Goal: Navigation & Orientation: Understand site structure

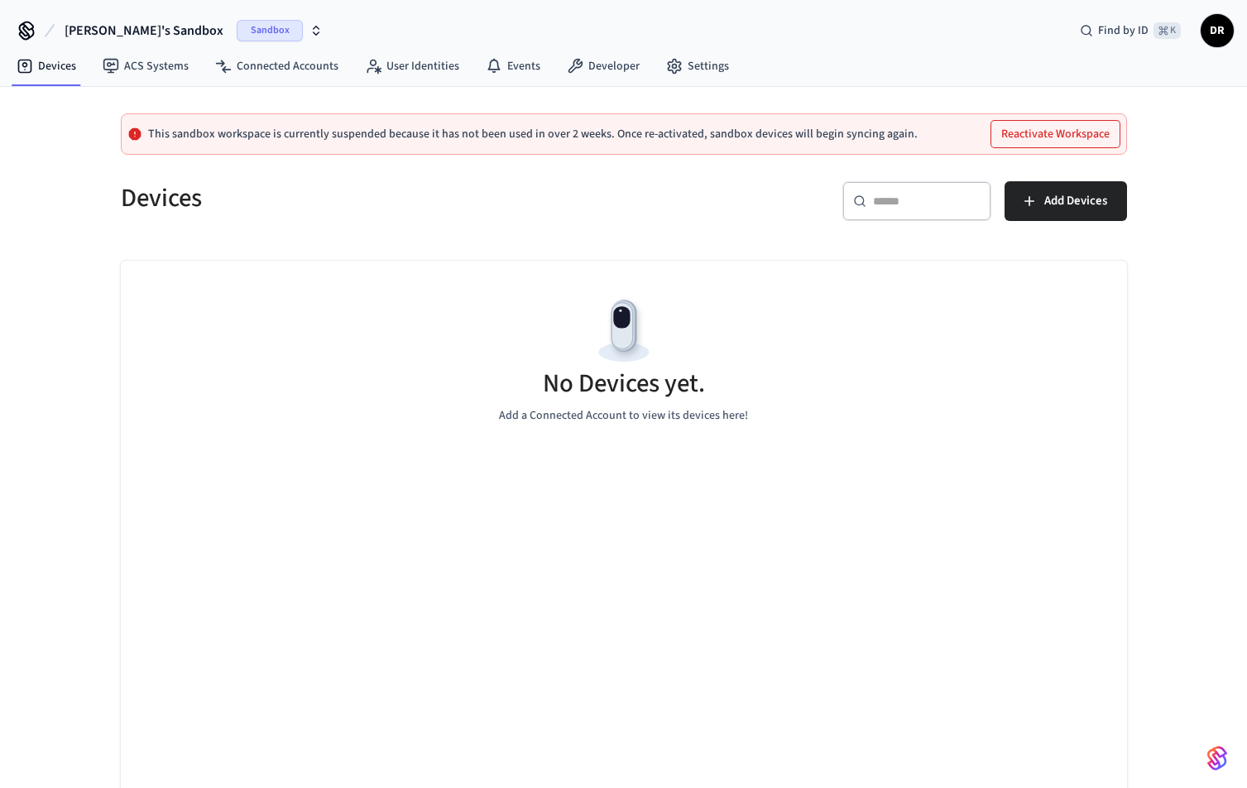
click at [237, 26] on span "Sandbox" at bounding box center [270, 31] width 66 height 22
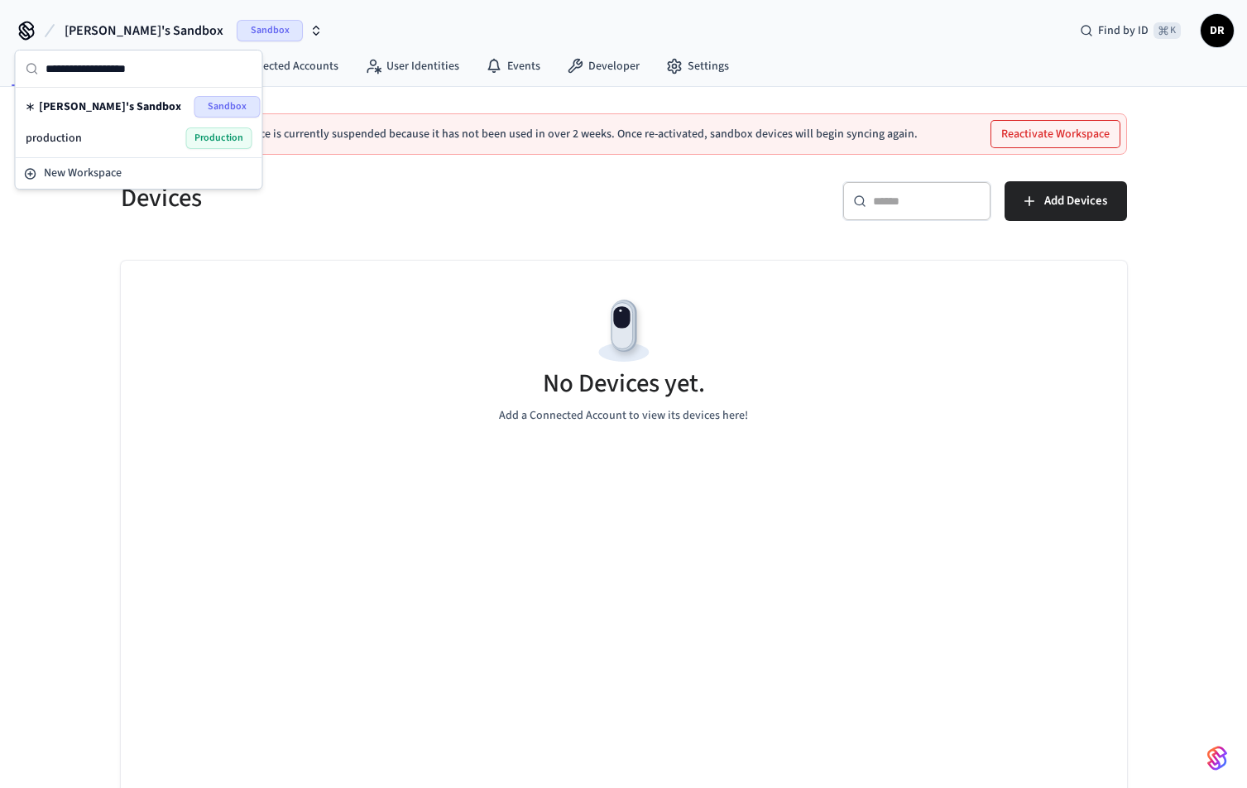
click at [194, 140] on span "Production" at bounding box center [219, 138] width 66 height 22
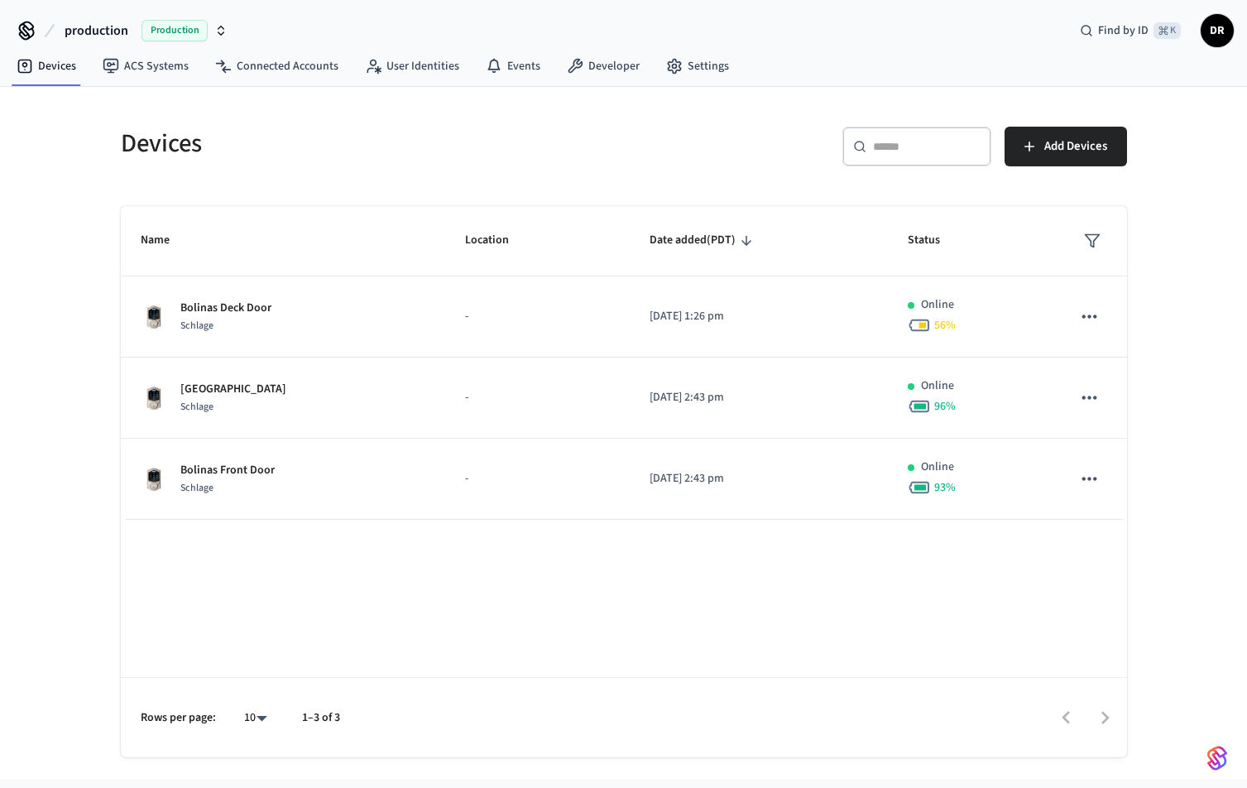
click at [203, 29] on span "Production" at bounding box center [174, 31] width 66 height 22
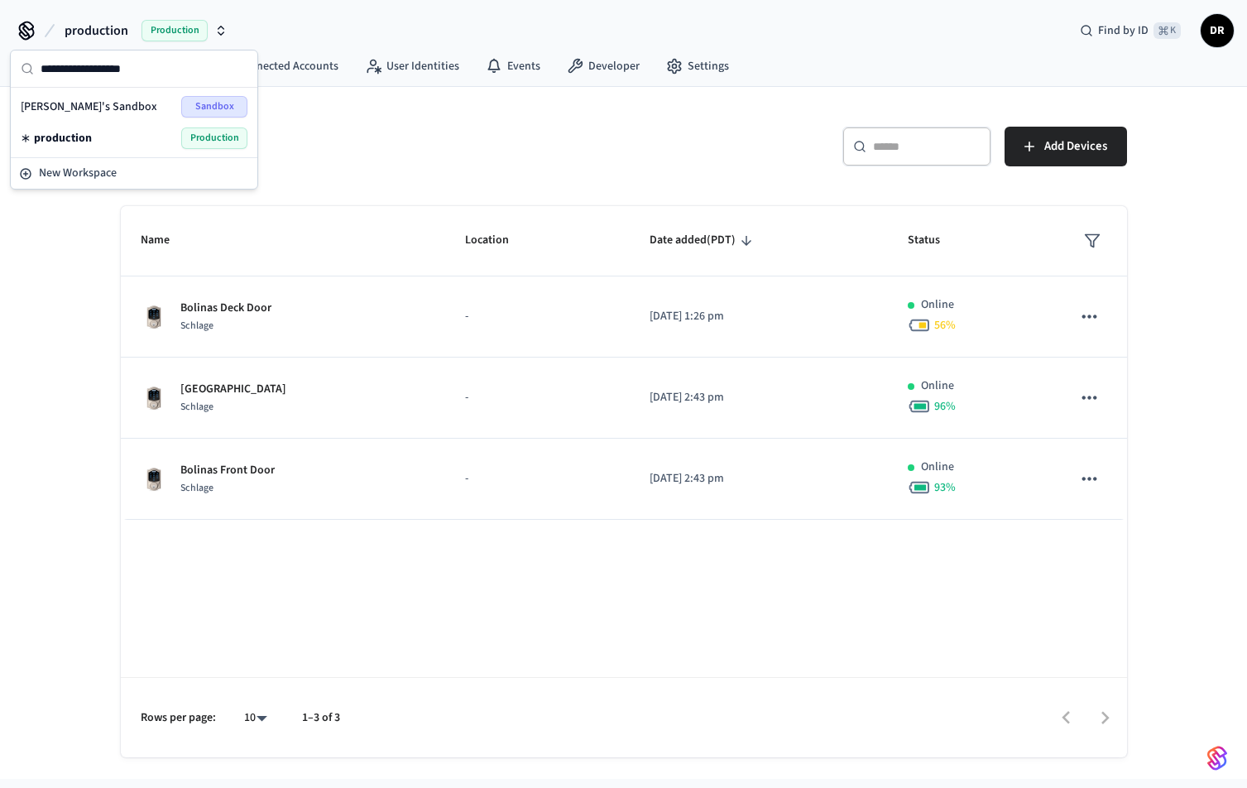
click at [50, 240] on div "Devices ​ ​ Add Devices Name Location Date added (PDT) Status Bolinas Deck Door…" at bounding box center [623, 433] width 1247 height 692
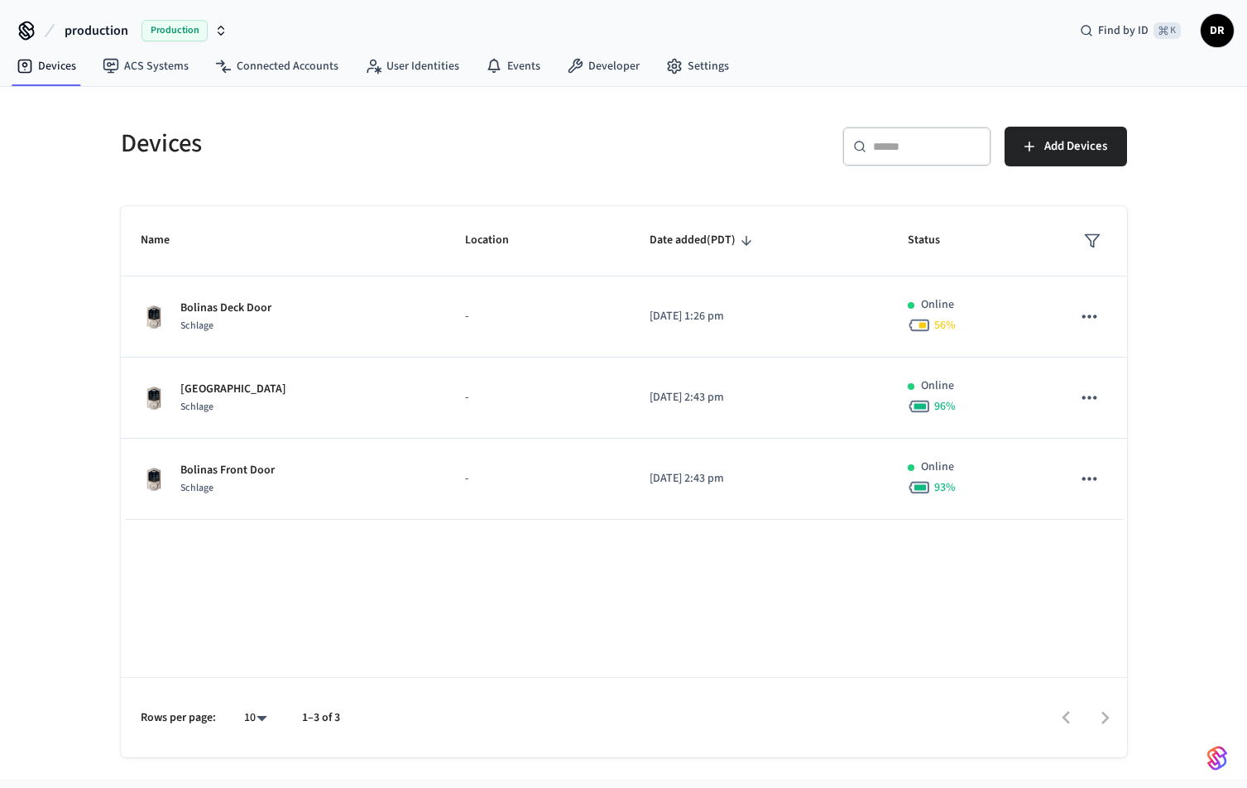
click at [165, 26] on span "Production" at bounding box center [174, 31] width 66 height 22
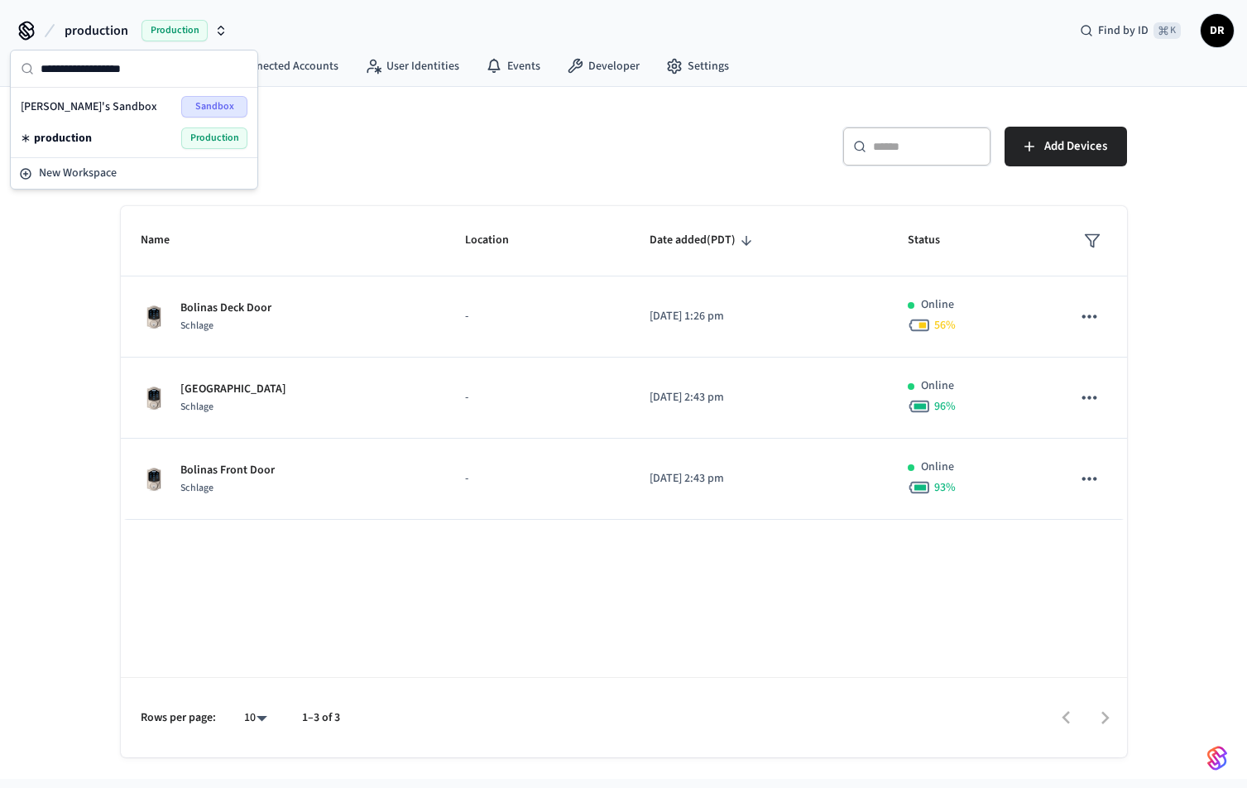
click at [161, 105] on div "[PERSON_NAME]'s Sandbox Sandbox" at bounding box center [134, 107] width 227 height 22
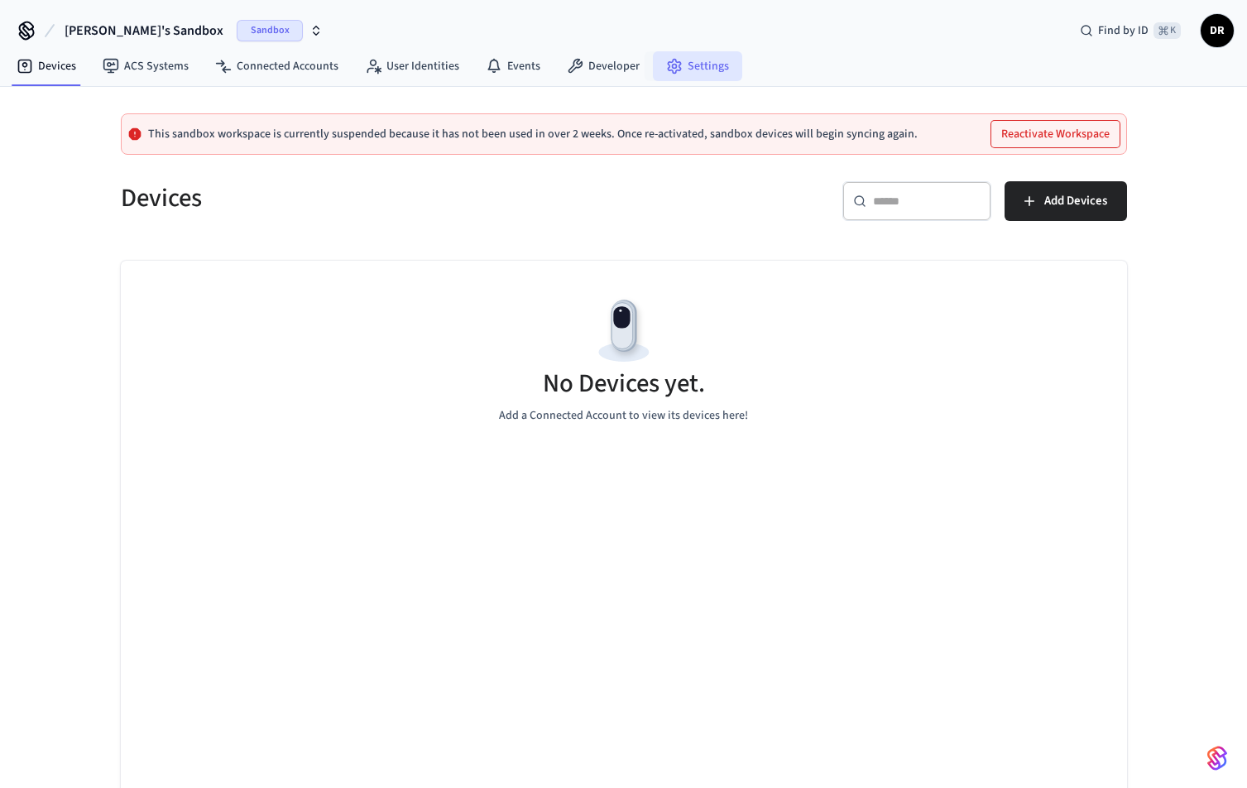
click at [687, 62] on link "Settings" at bounding box center [697, 66] width 89 height 30
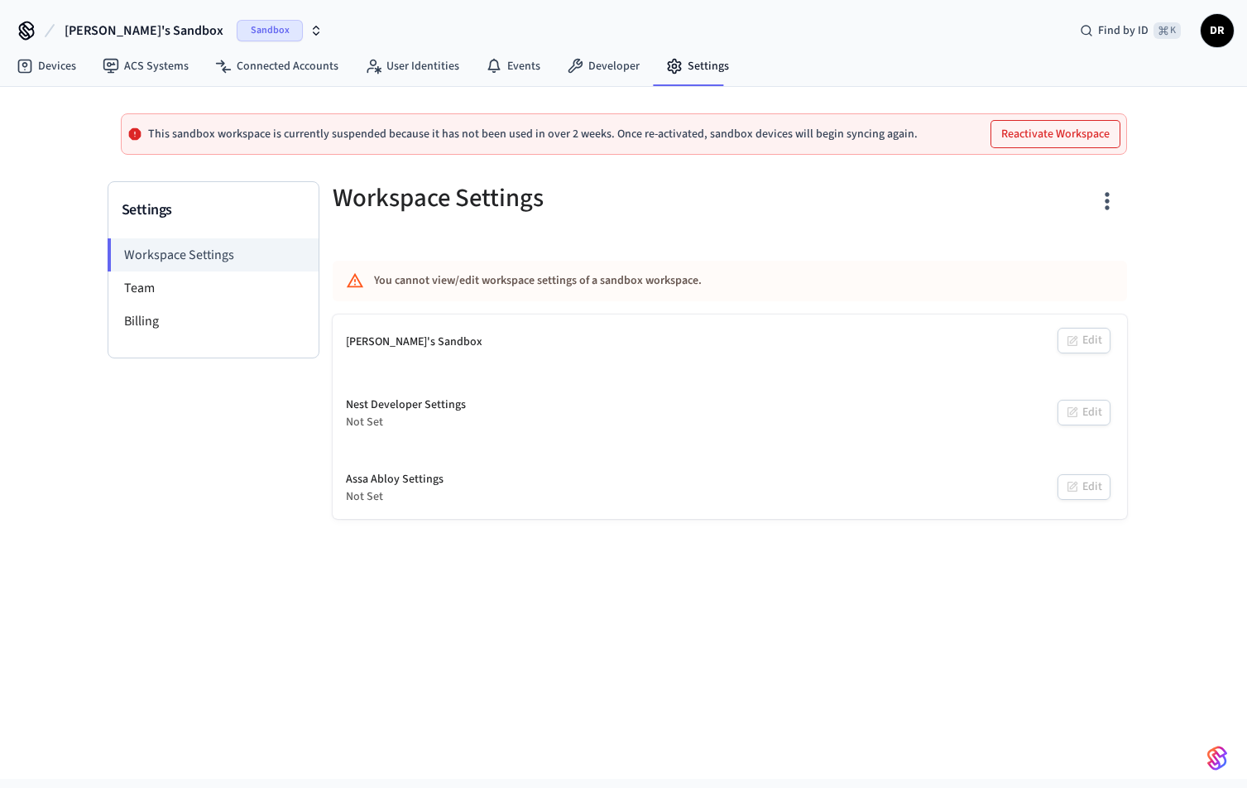
click at [237, 36] on span "Sandbox" at bounding box center [270, 31] width 66 height 22
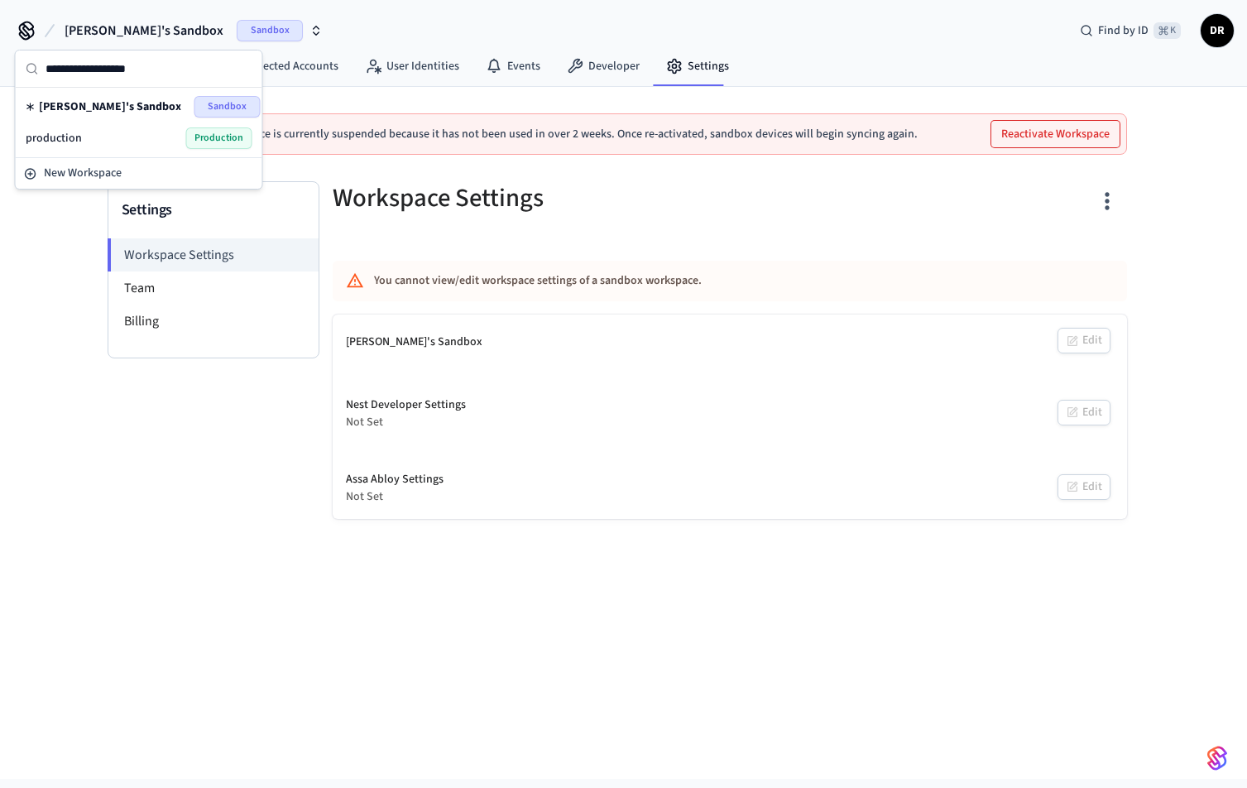
click at [197, 139] on span "Production" at bounding box center [219, 138] width 66 height 22
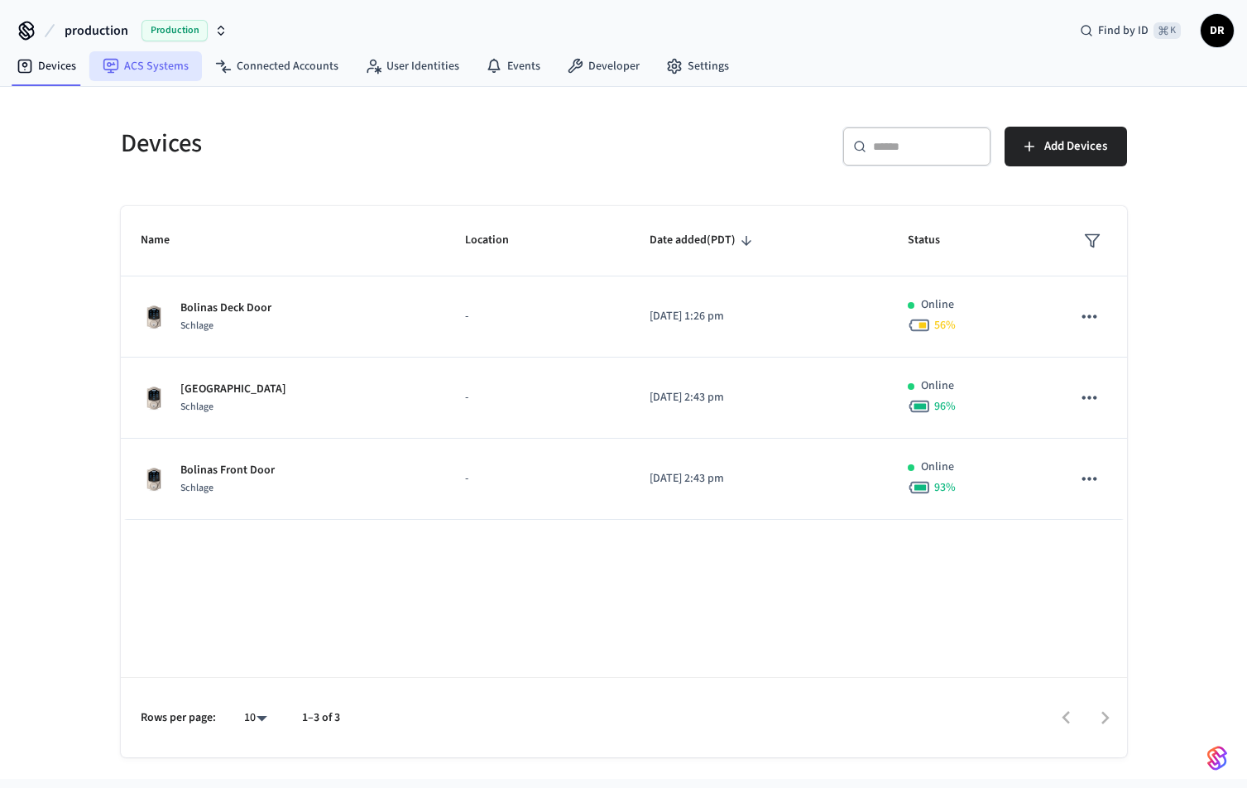
click at [120, 68] on link "ACS Systems" at bounding box center [145, 66] width 113 height 30
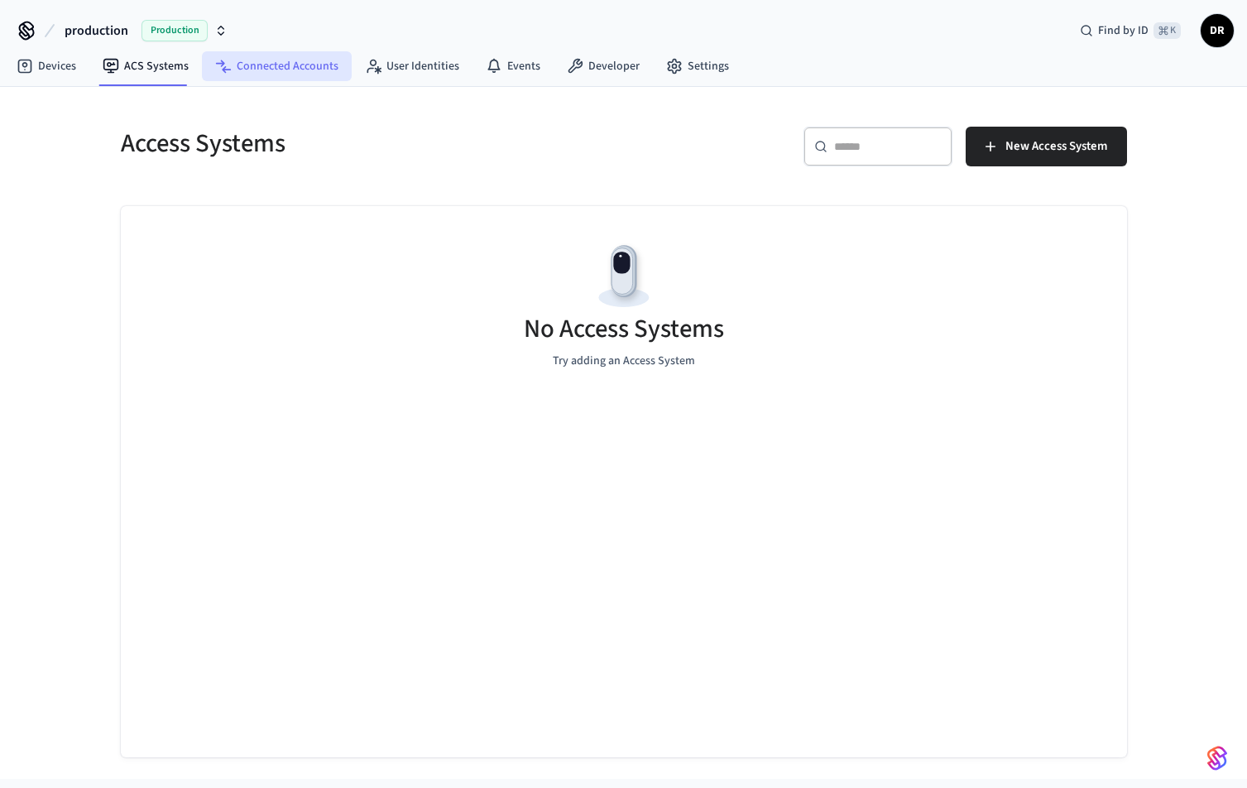
click at [336, 61] on link "Connected Accounts" at bounding box center [277, 66] width 150 height 30
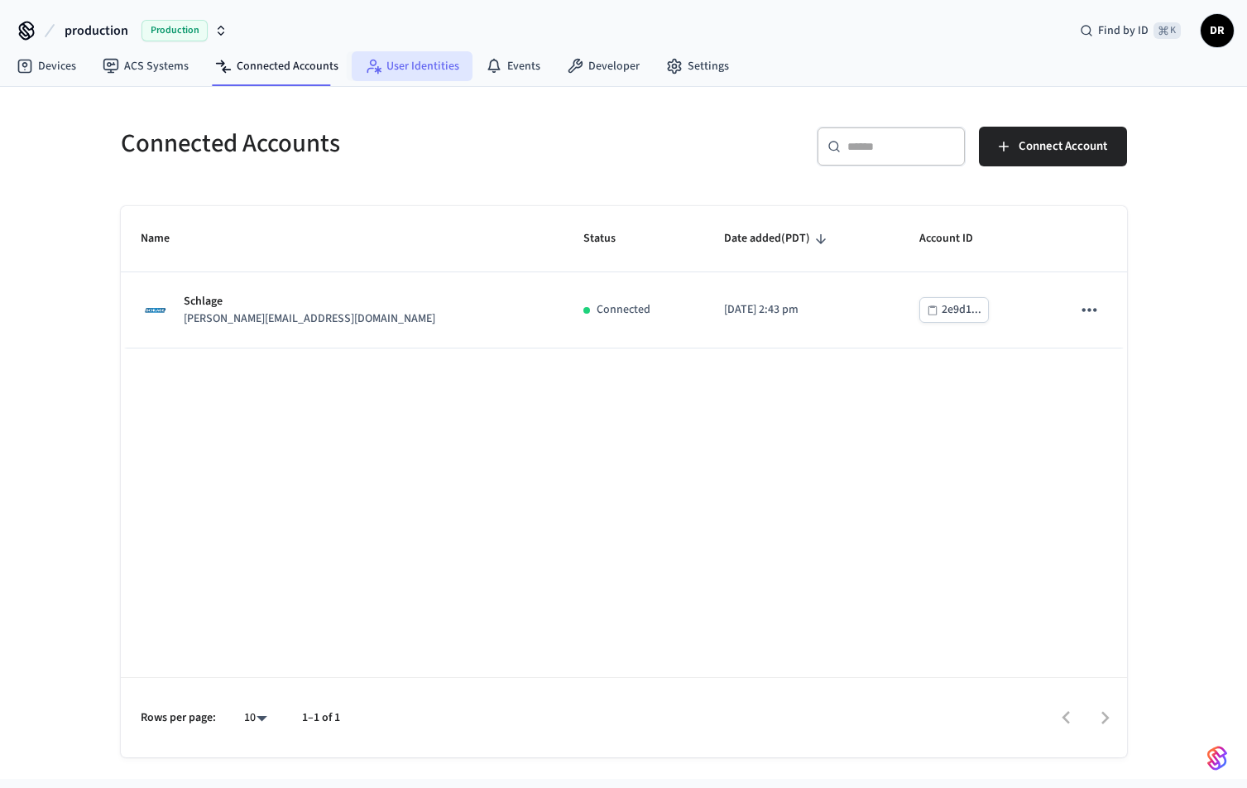
click at [424, 71] on link "User Identities" at bounding box center [412, 66] width 121 height 30
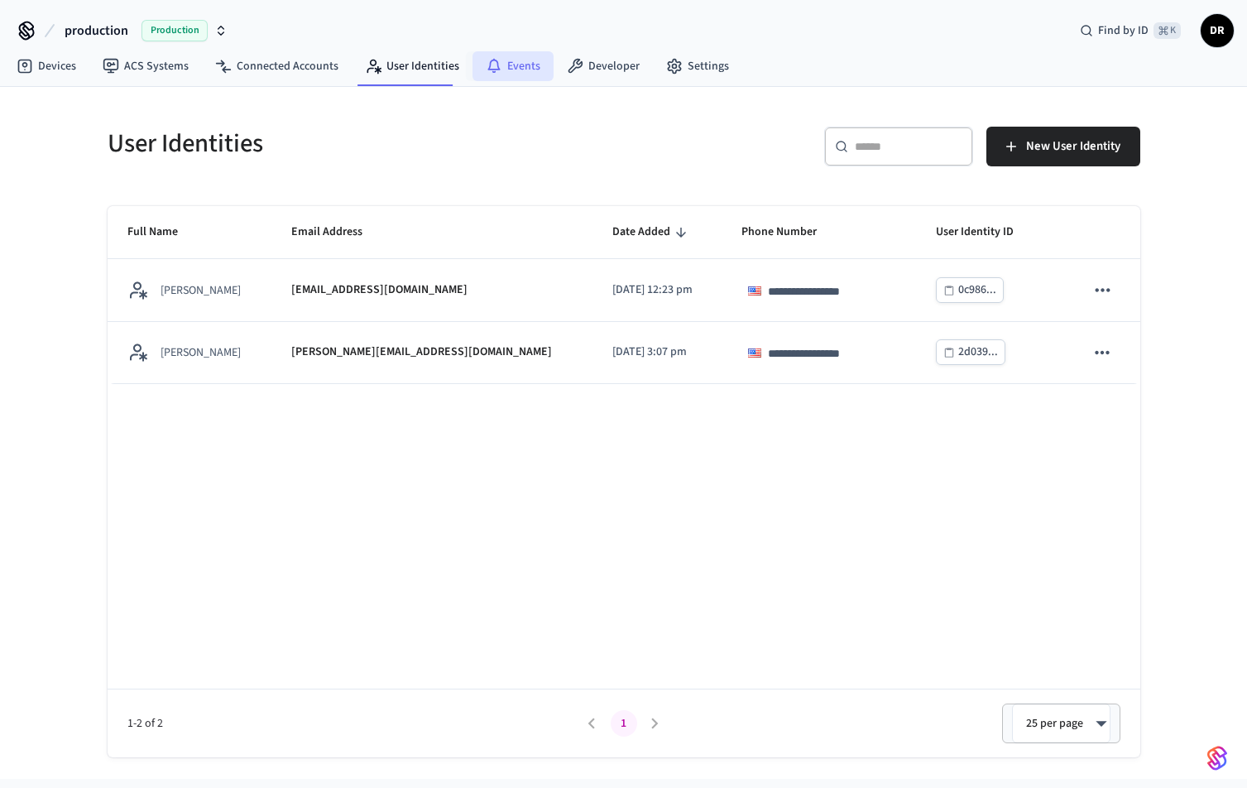
click at [519, 70] on link "Events" at bounding box center [512, 66] width 81 height 30
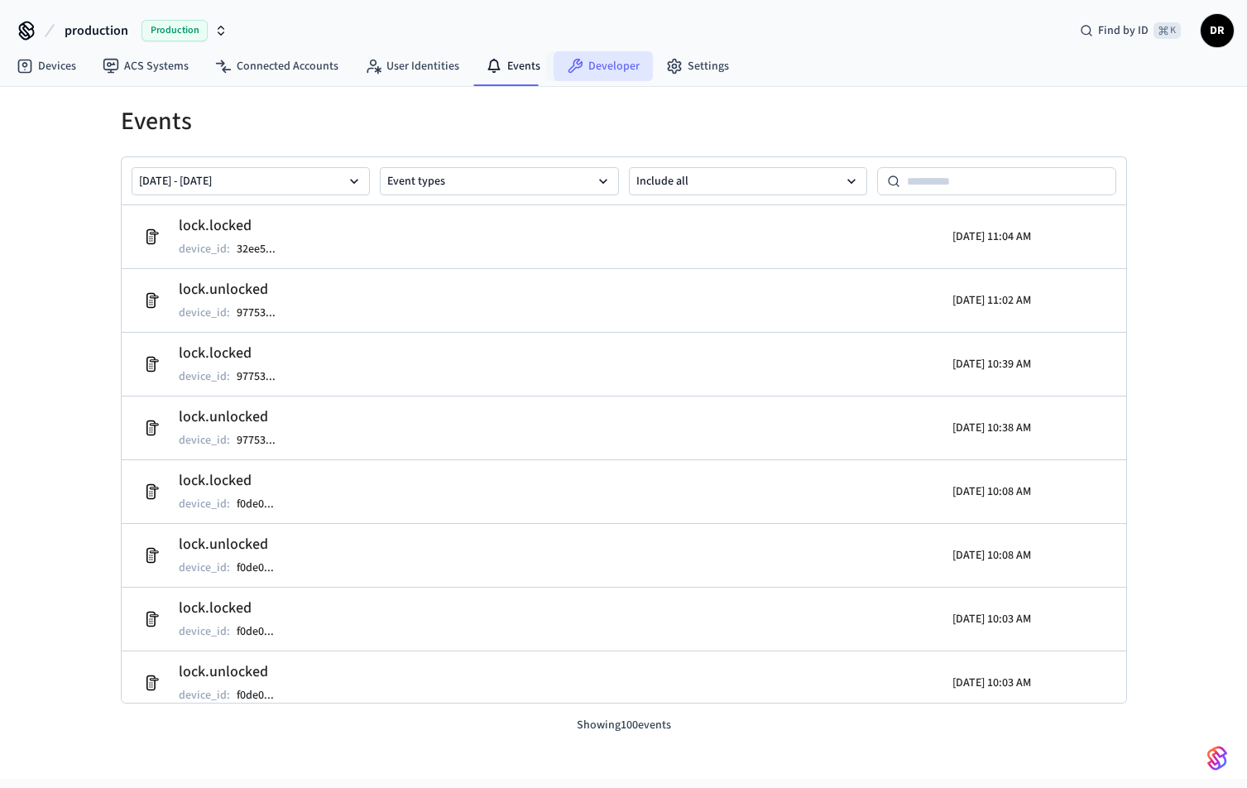
click at [589, 59] on link "Developer" at bounding box center [602, 66] width 99 height 30
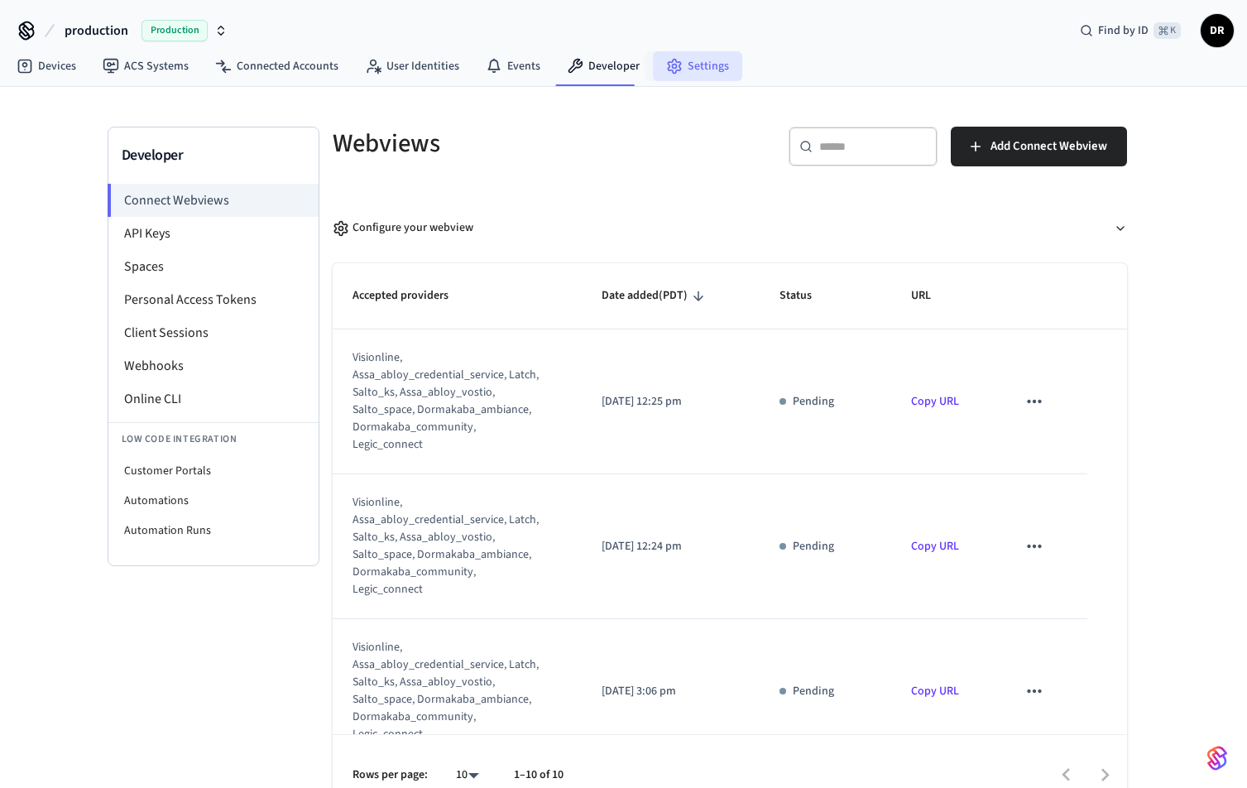
click at [710, 72] on link "Settings" at bounding box center [697, 66] width 89 height 30
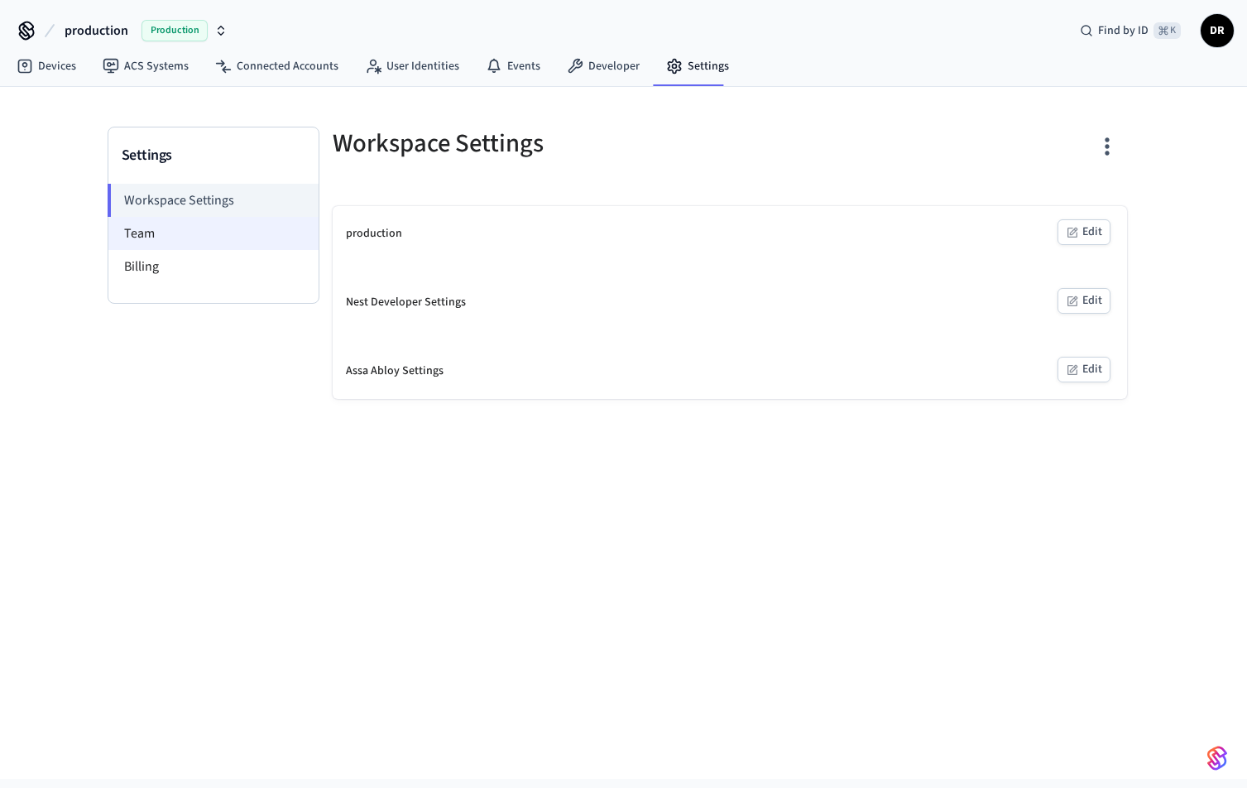
click at [230, 238] on li "Team" at bounding box center [213, 233] width 210 height 33
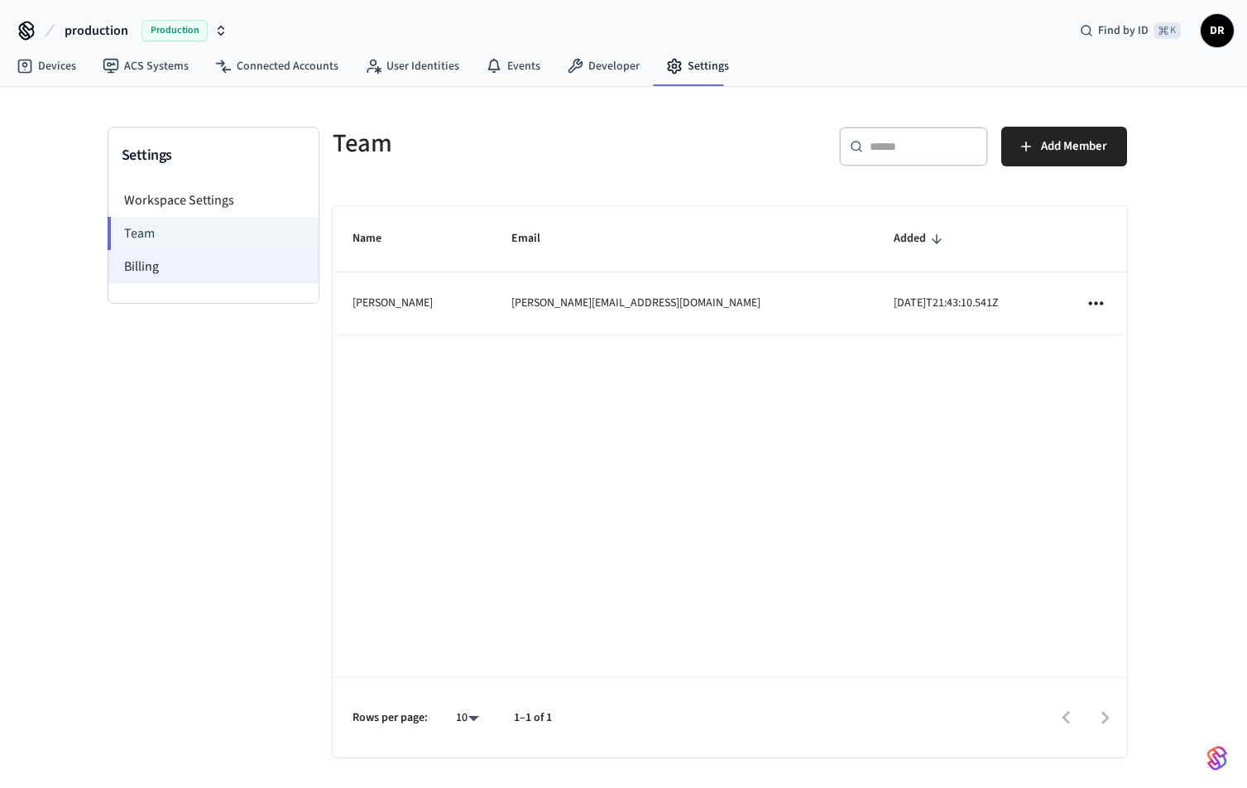
click at [213, 263] on li "Billing" at bounding box center [213, 266] width 210 height 33
